Goal: Task Accomplishment & Management: Use online tool/utility

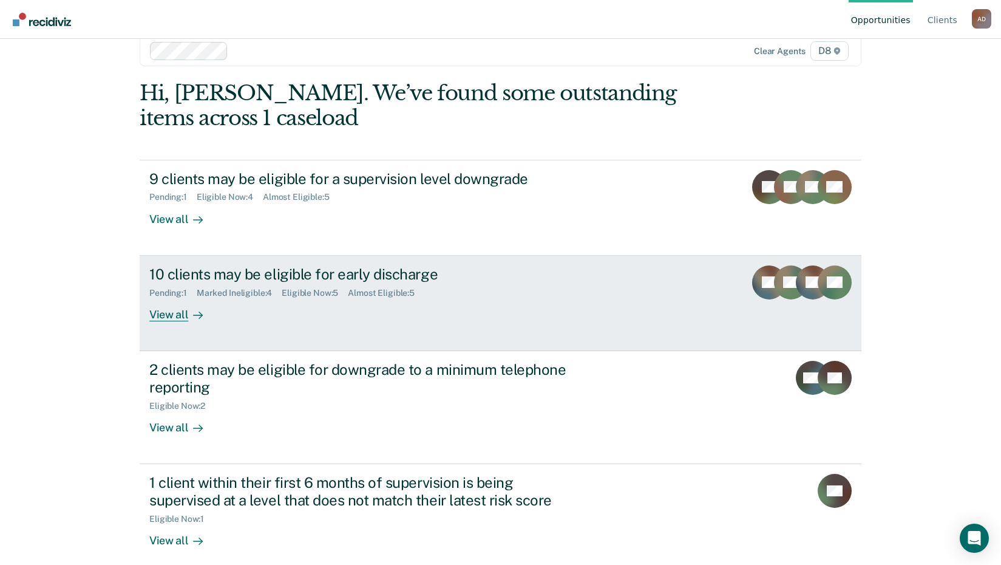
scroll to position [35, 0]
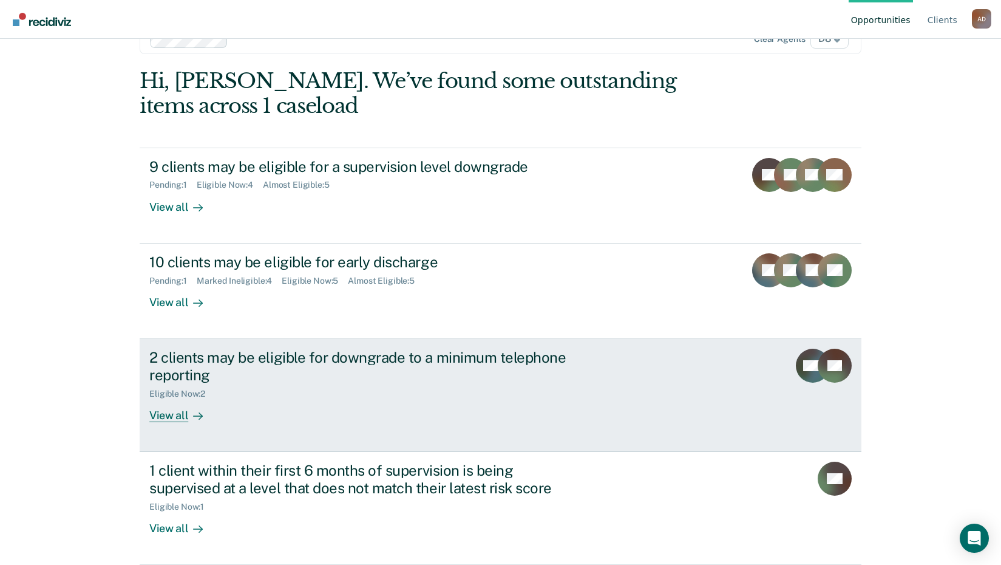
click at [175, 395] on div "Eligible Now : 2" at bounding box center [182, 393] width 66 height 10
